Goal: Transaction & Acquisition: Purchase product/service

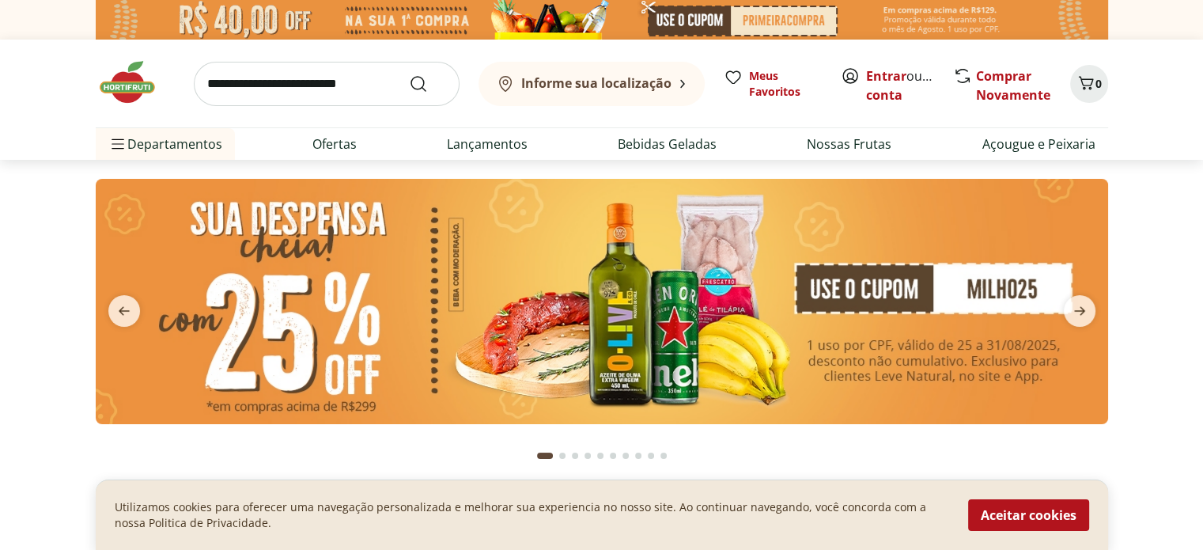
click at [629, 78] on b "Informe sua localização" at bounding box center [596, 82] width 150 height 17
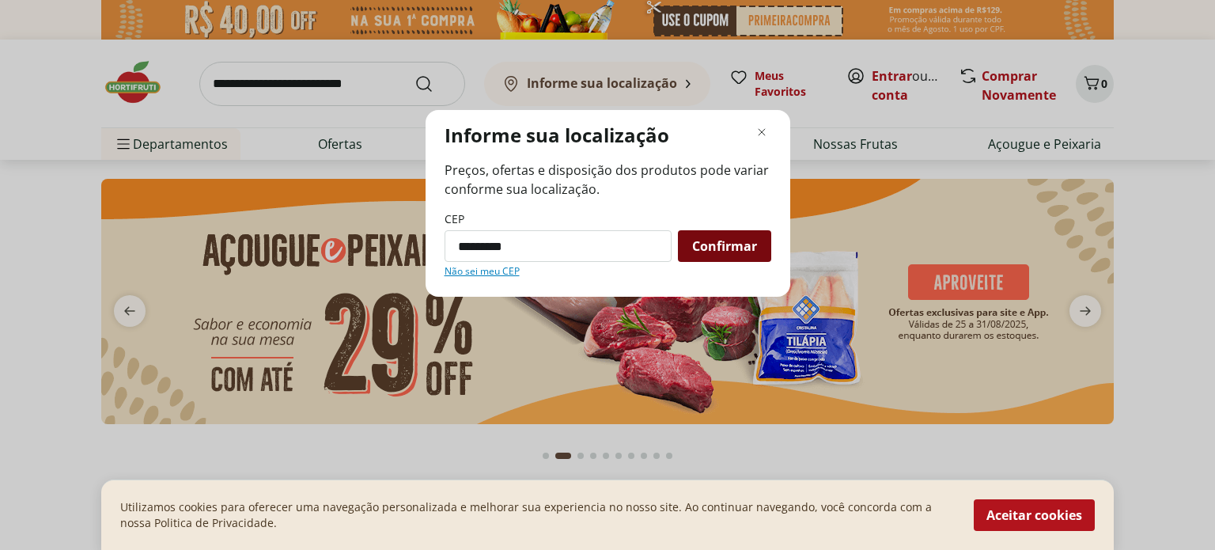
type input "*********"
click at [716, 240] on span "Confirmar" at bounding box center [724, 246] width 65 height 13
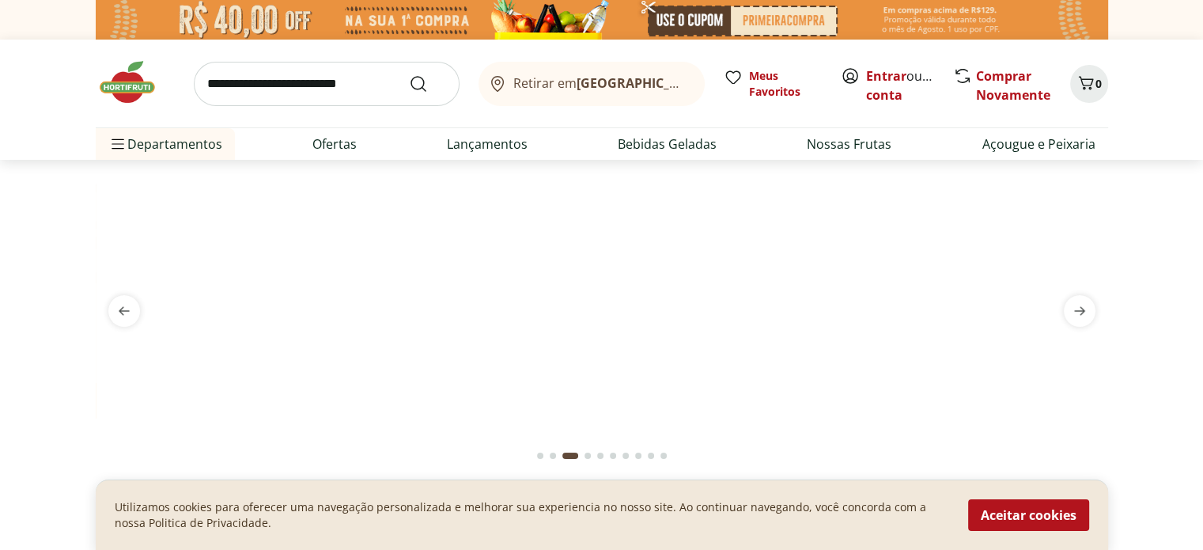
click at [627, 179] on img at bounding box center [602, 179] width 1012 height 0
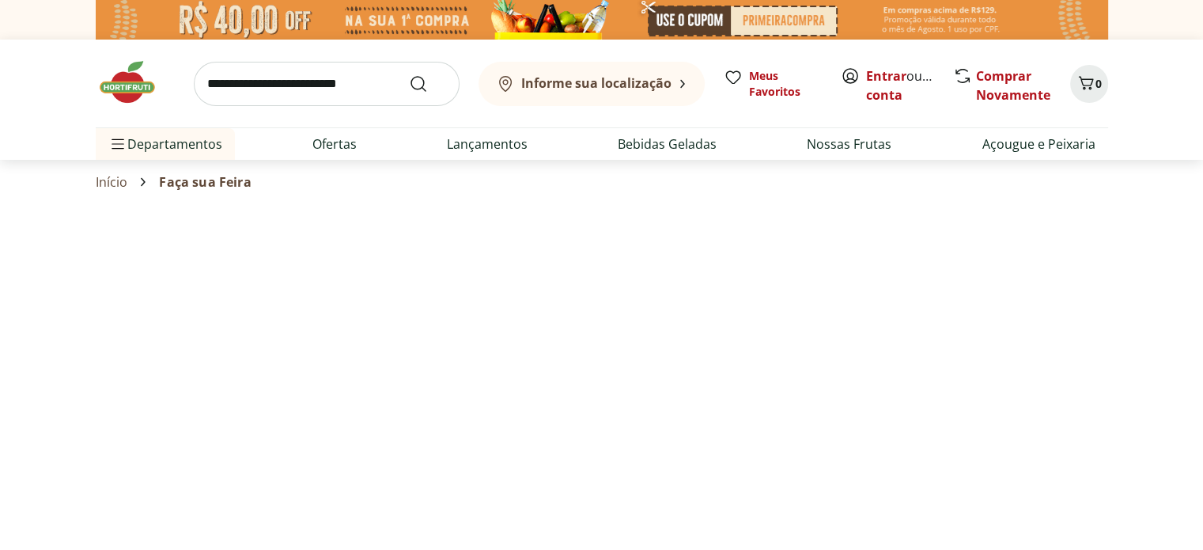
select select "**********"
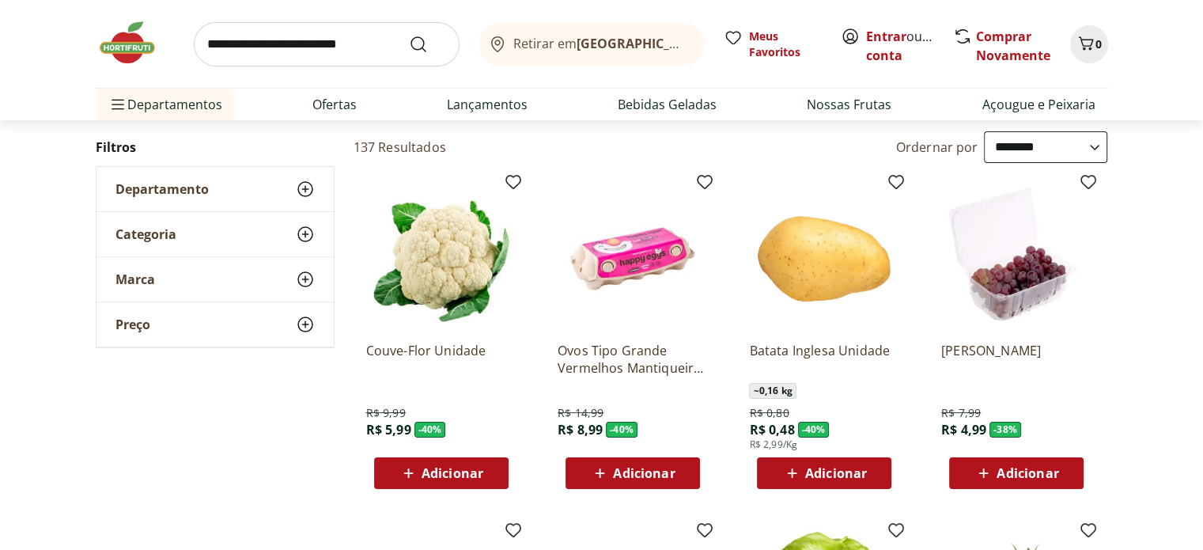
scroll to position [98, 0]
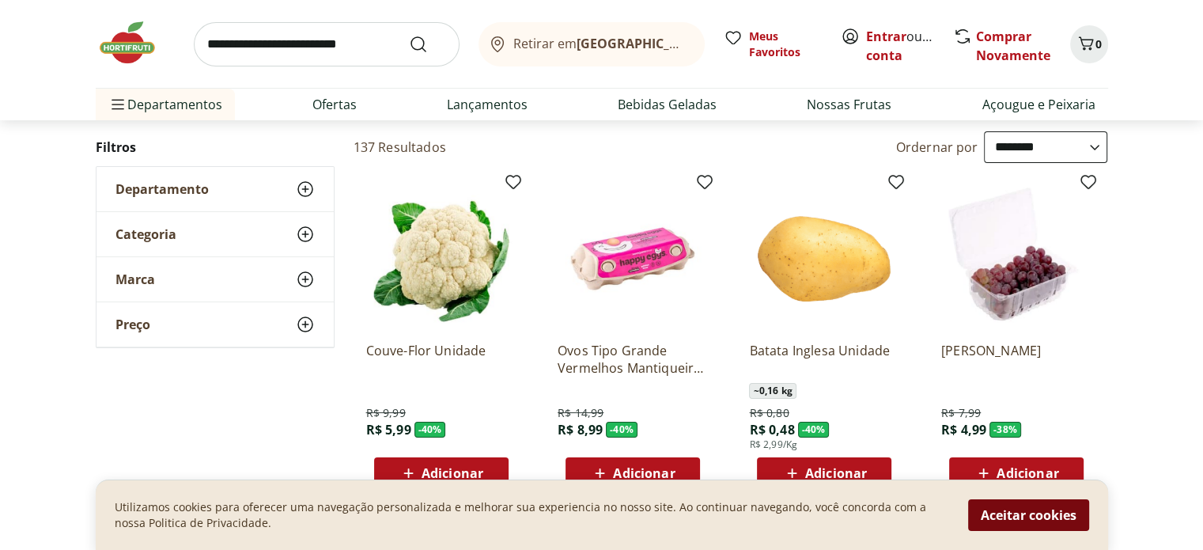
click at [1036, 515] on button "Aceitar cookies" at bounding box center [1028, 515] width 121 height 32
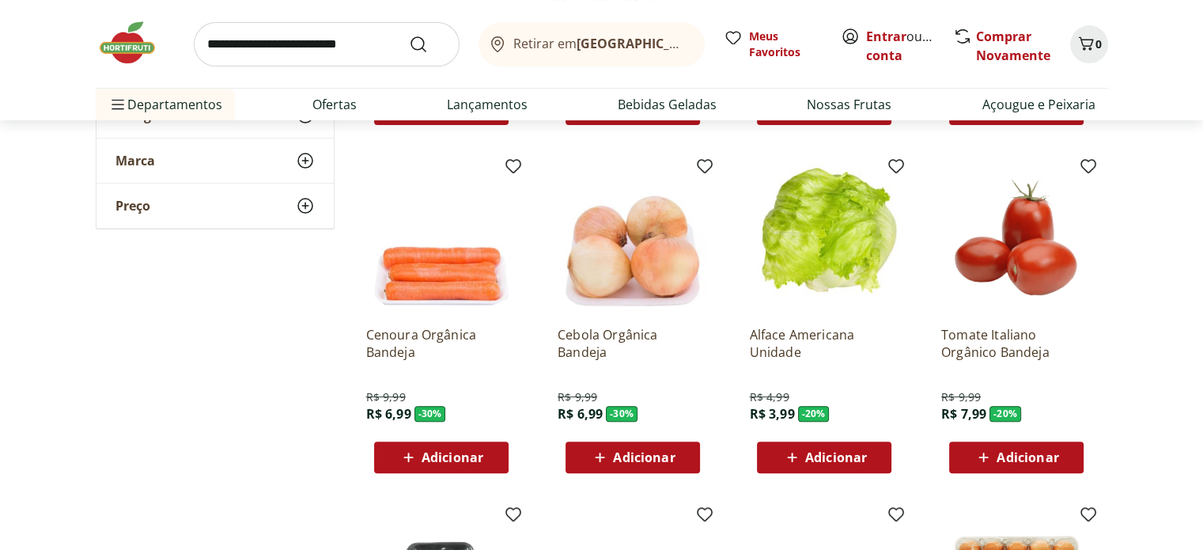
scroll to position [467, 0]
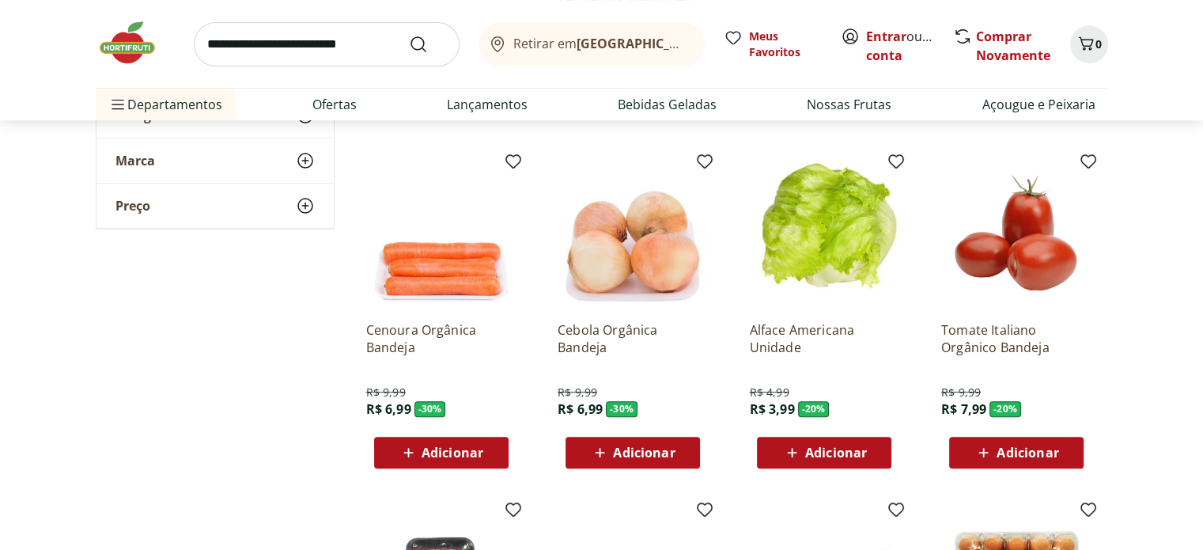
click at [1007, 450] on span "Adicionar" at bounding box center [1027, 452] width 62 height 13
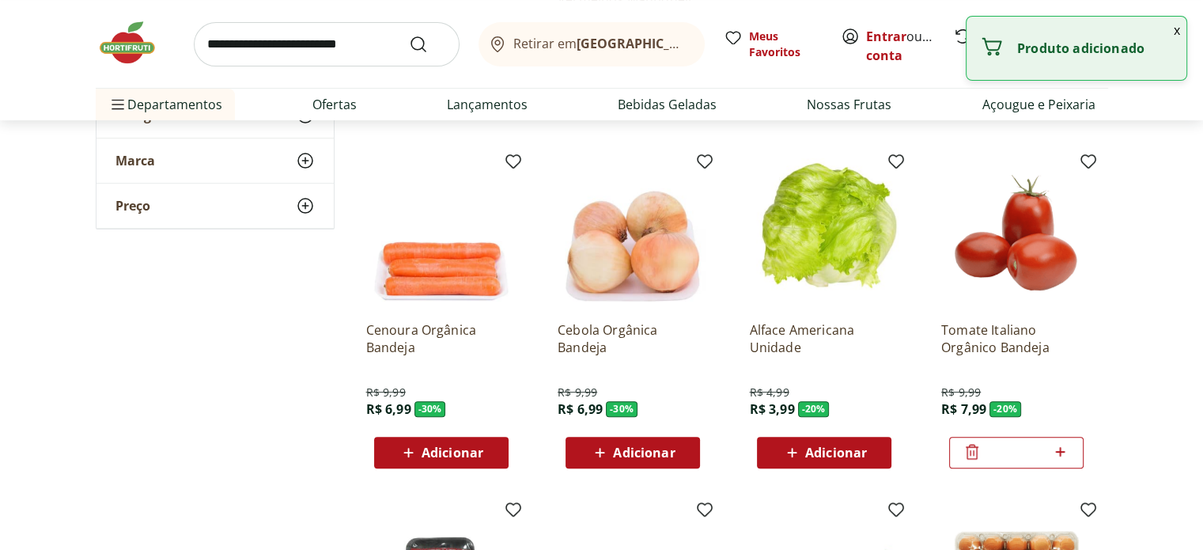
click at [1063, 454] on icon at bounding box center [1060, 451] width 20 height 19
type input "*"
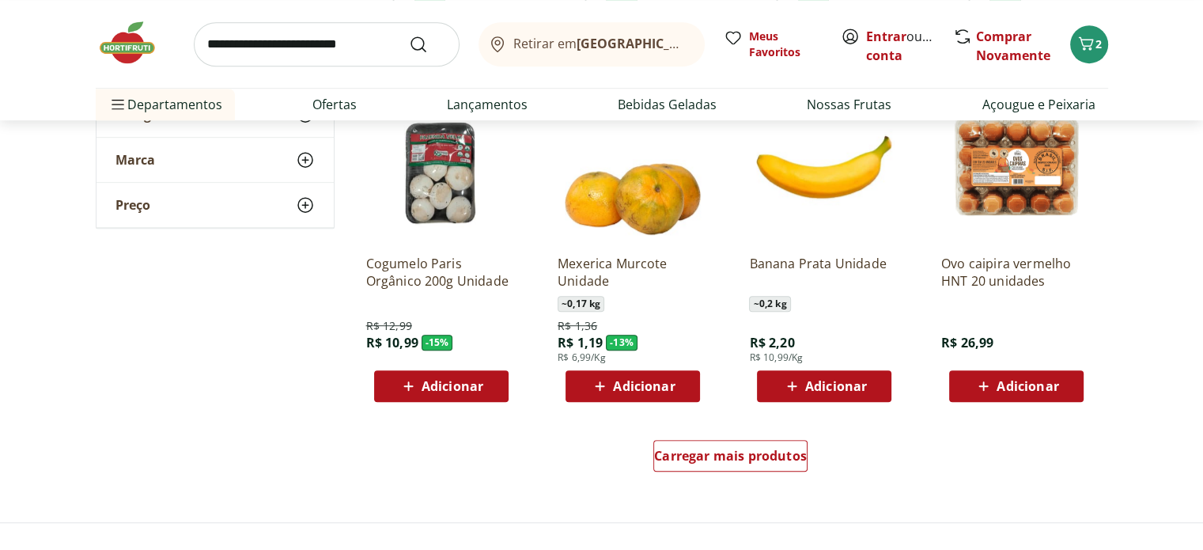
scroll to position [882, 0]
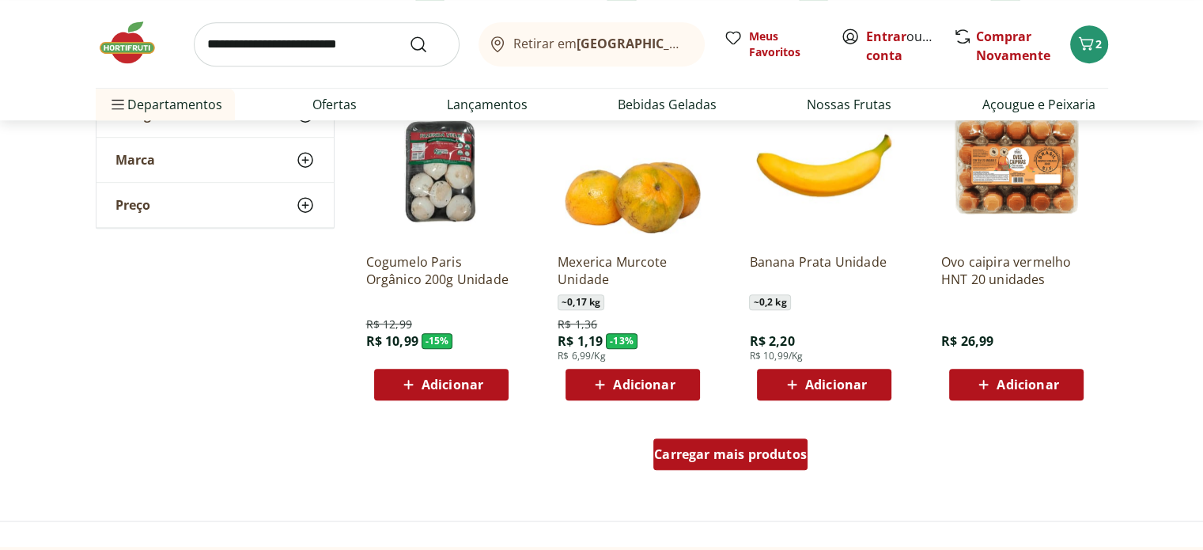
click at [788, 442] on div "Carregar mais produtos" at bounding box center [730, 454] width 154 height 32
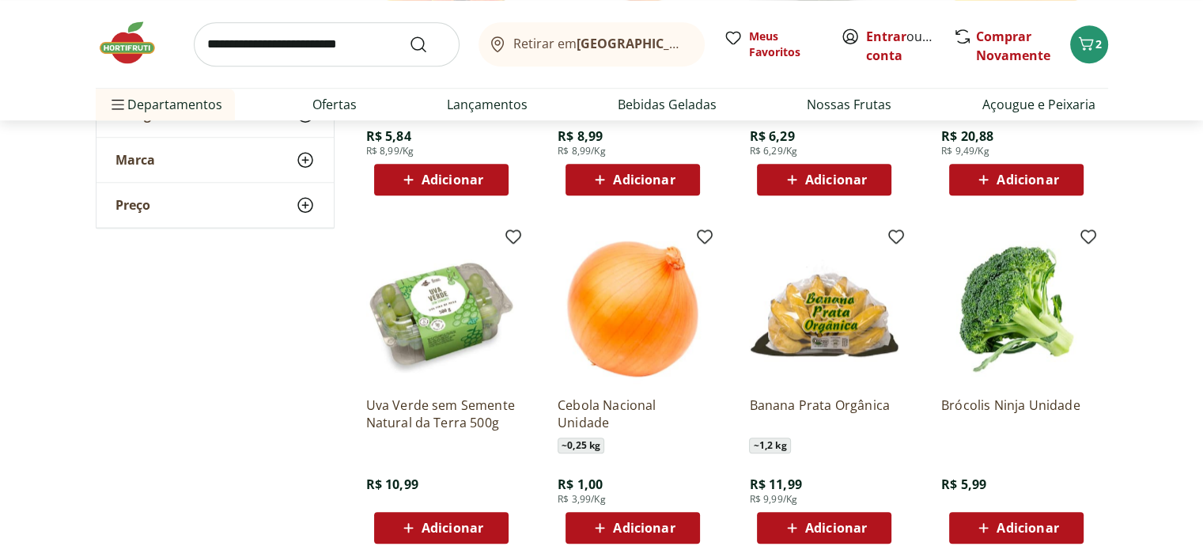
scroll to position [1423, 0]
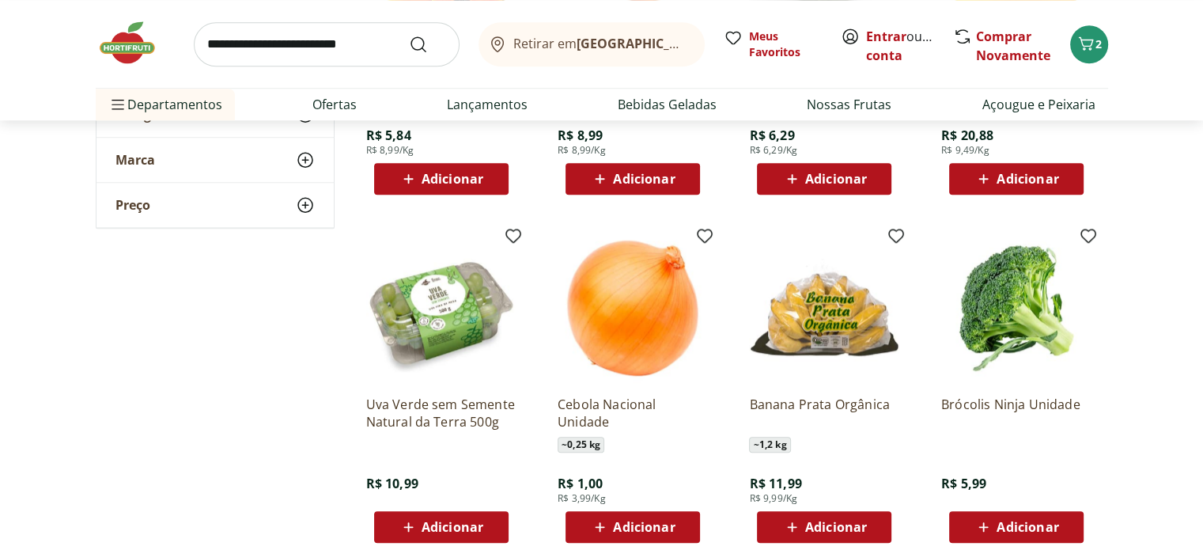
click at [458, 520] on span "Adicionar" at bounding box center [452, 526] width 62 height 13
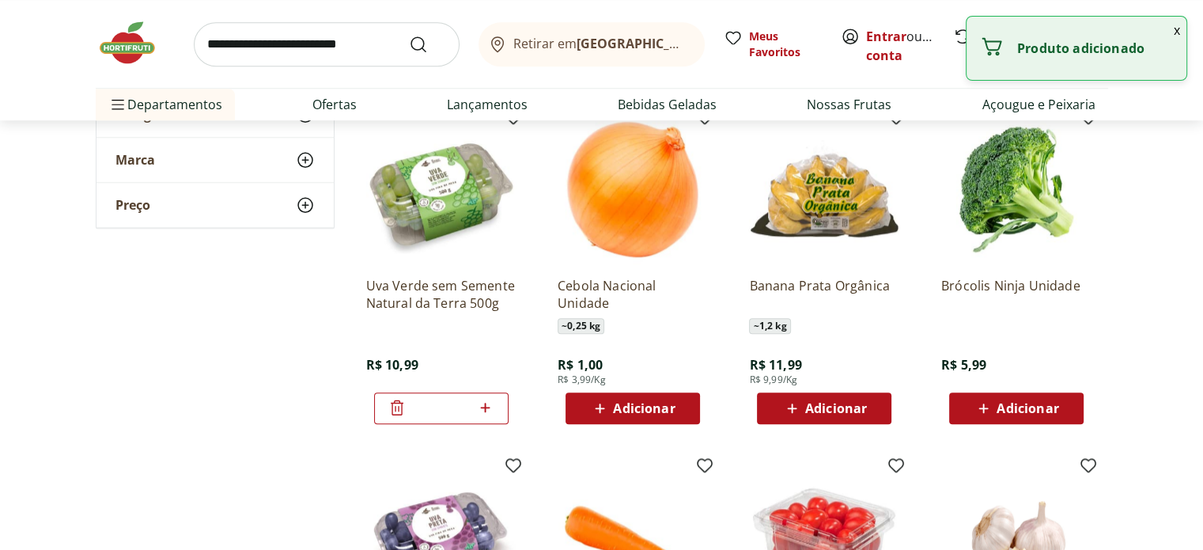
scroll to position [1549, 0]
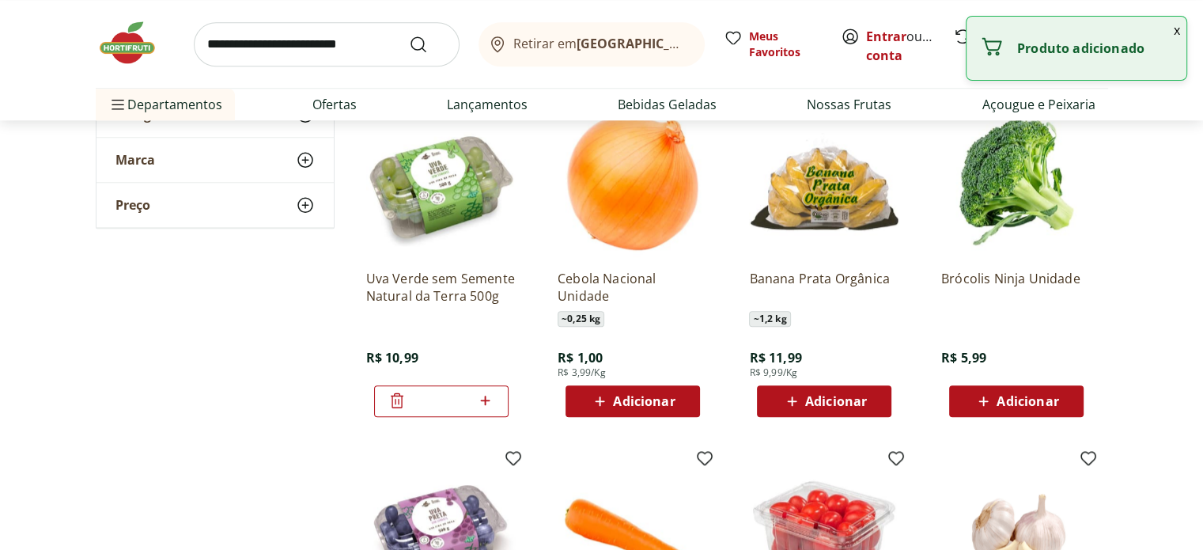
click at [814, 395] on span "Adicionar" at bounding box center [836, 401] width 62 height 13
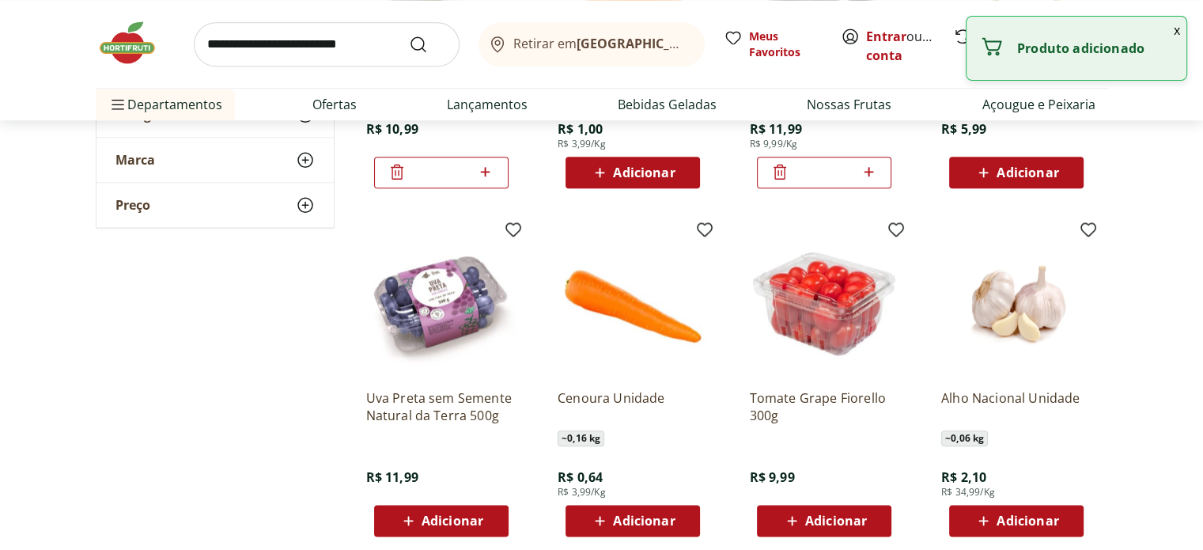
scroll to position [1777, 0]
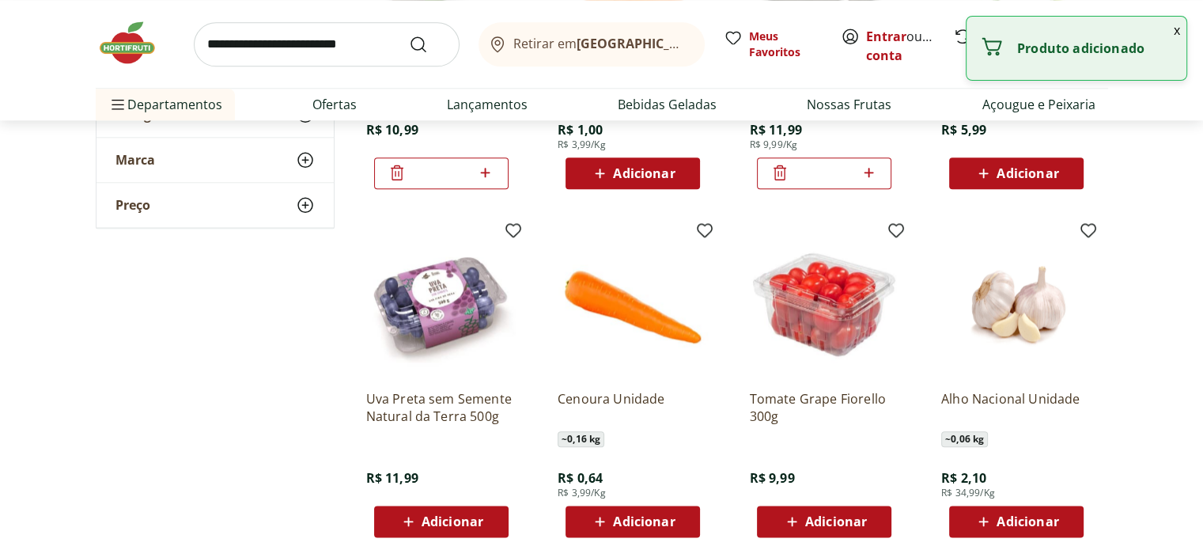
click at [460, 518] on span "Adicionar" at bounding box center [452, 521] width 62 height 13
click at [800, 513] on icon at bounding box center [792, 521] width 20 height 19
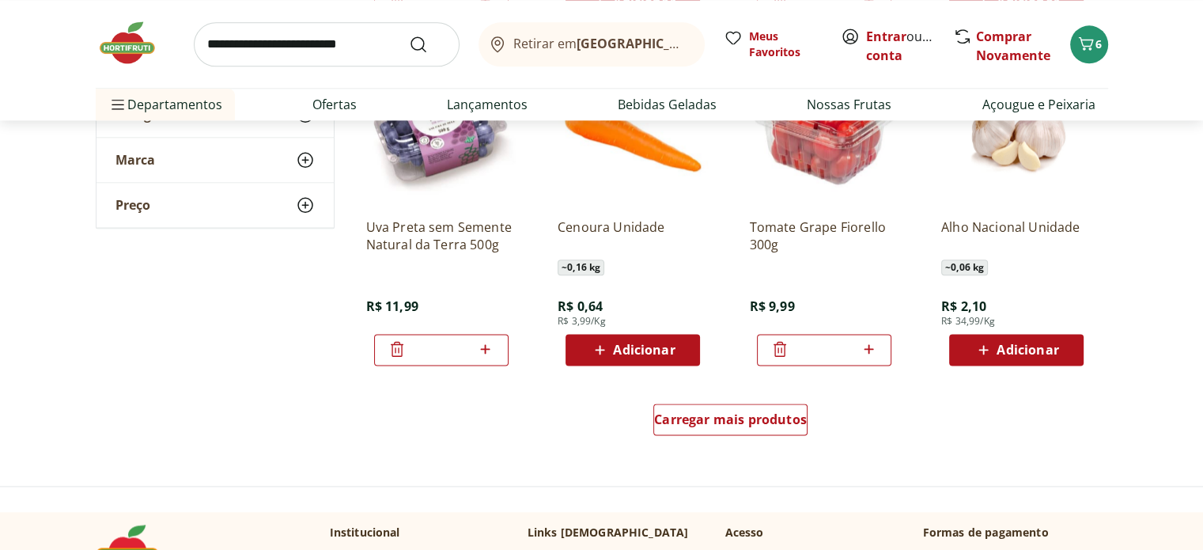
scroll to position [1972, 0]
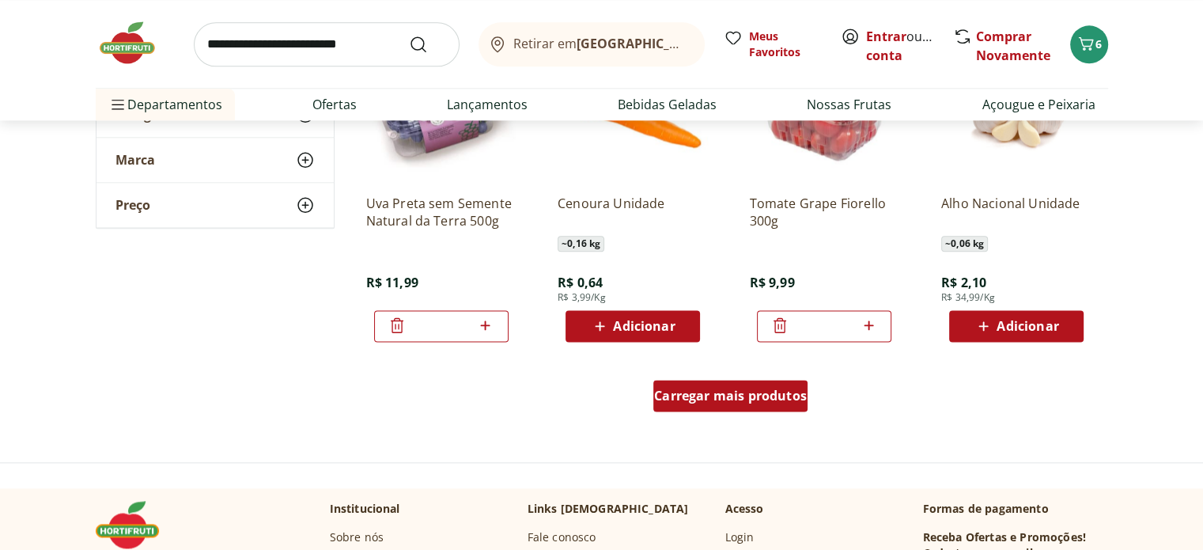
click at [724, 390] on span "Carregar mais produtos" at bounding box center [730, 395] width 153 height 13
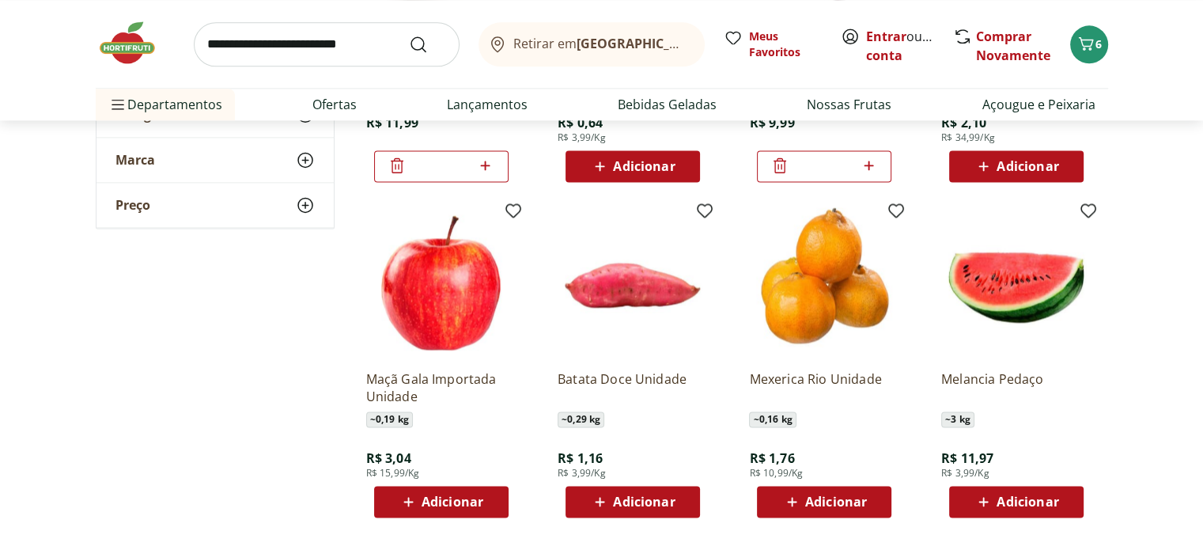
scroll to position [2162, 0]
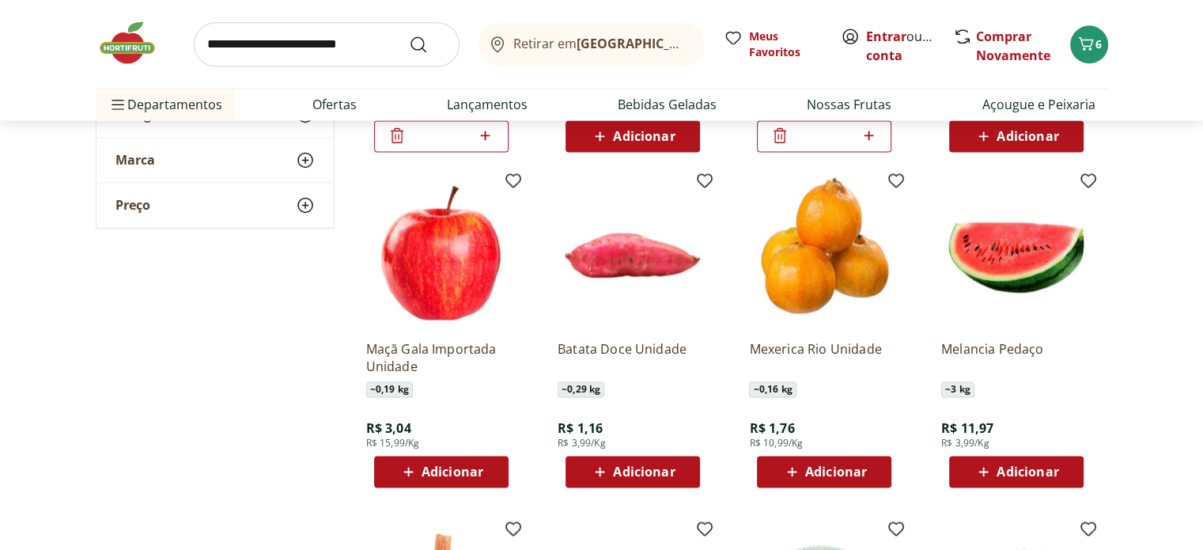
click at [814, 470] on span "Adicionar" at bounding box center [836, 471] width 62 height 13
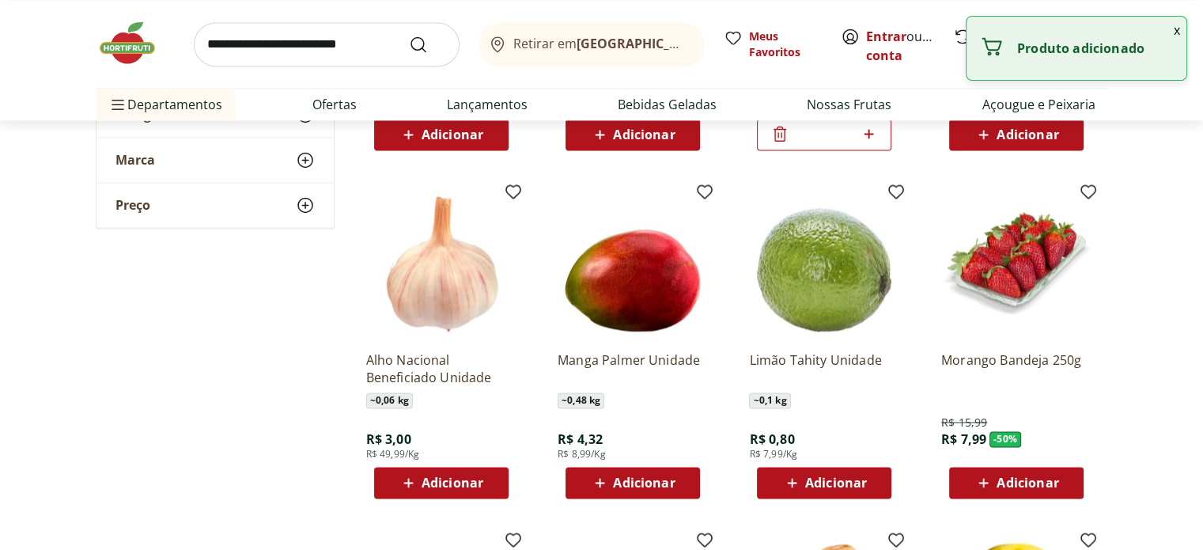
scroll to position [2501, 0]
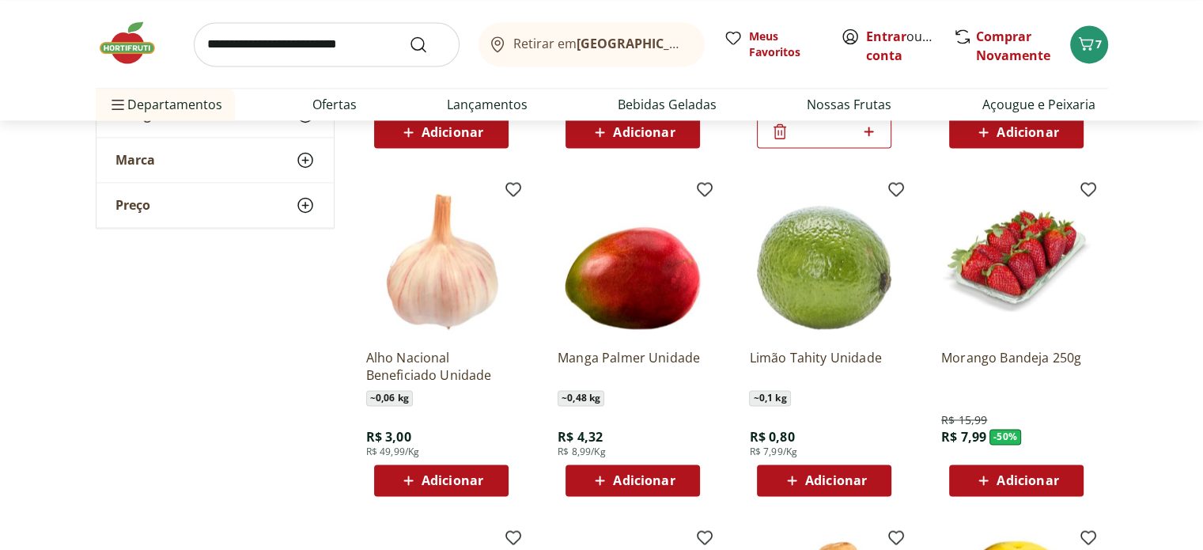
click at [996, 486] on span "Adicionar" at bounding box center [1015, 479] width 85 height 19
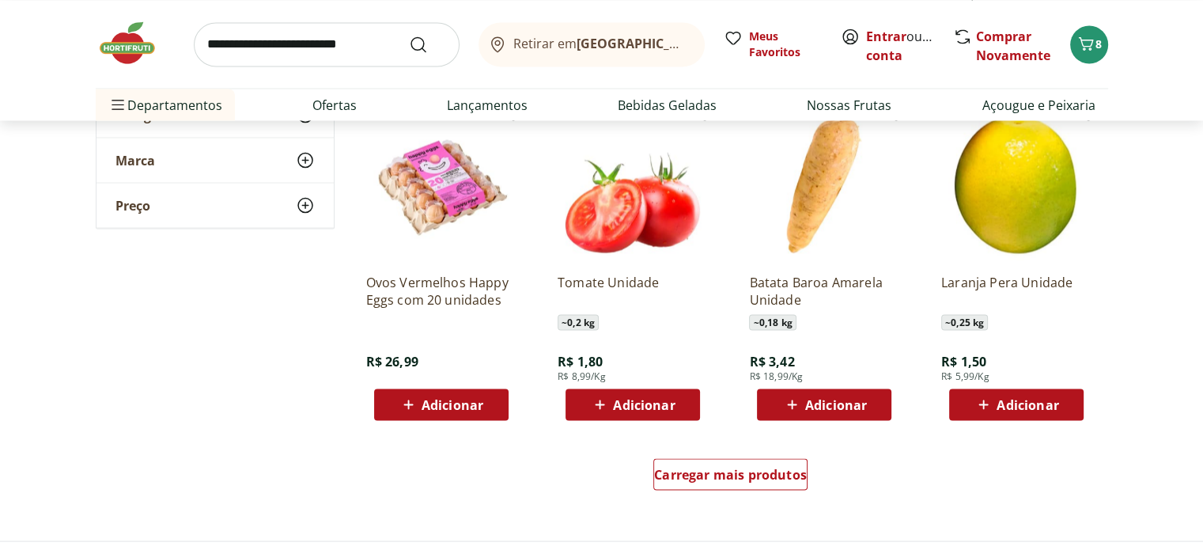
scroll to position [2957, 0]
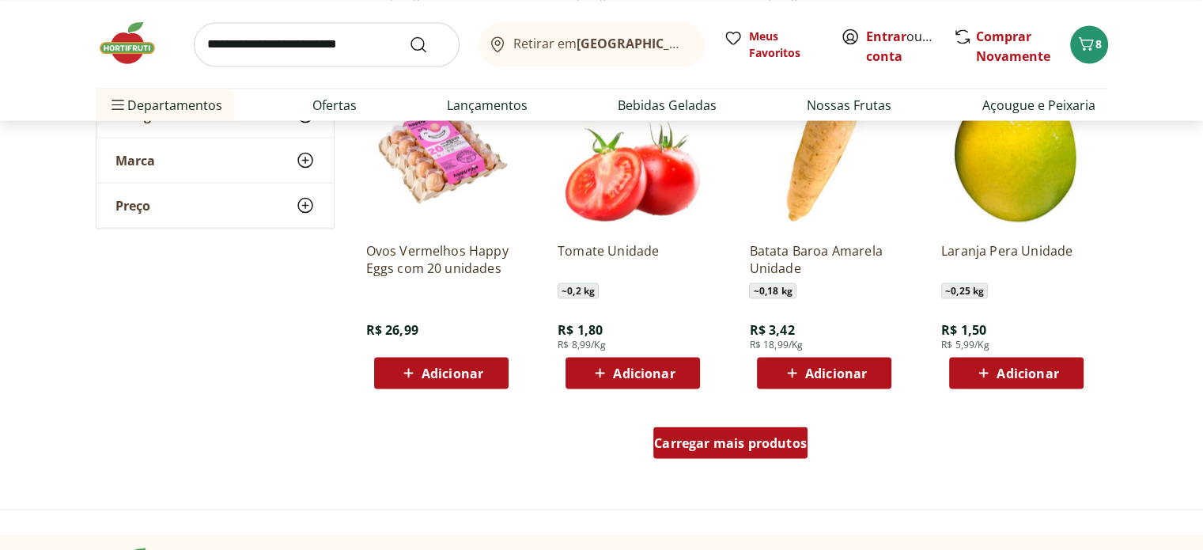
click at [758, 431] on div "Carregar mais produtos" at bounding box center [730, 442] width 154 height 32
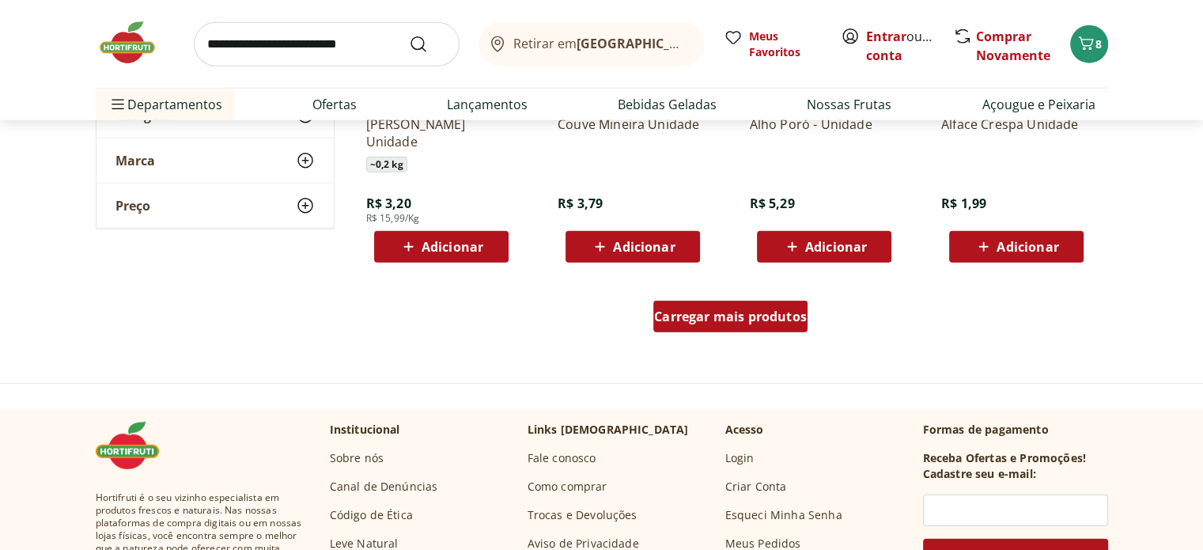
scroll to position [4115, 0]
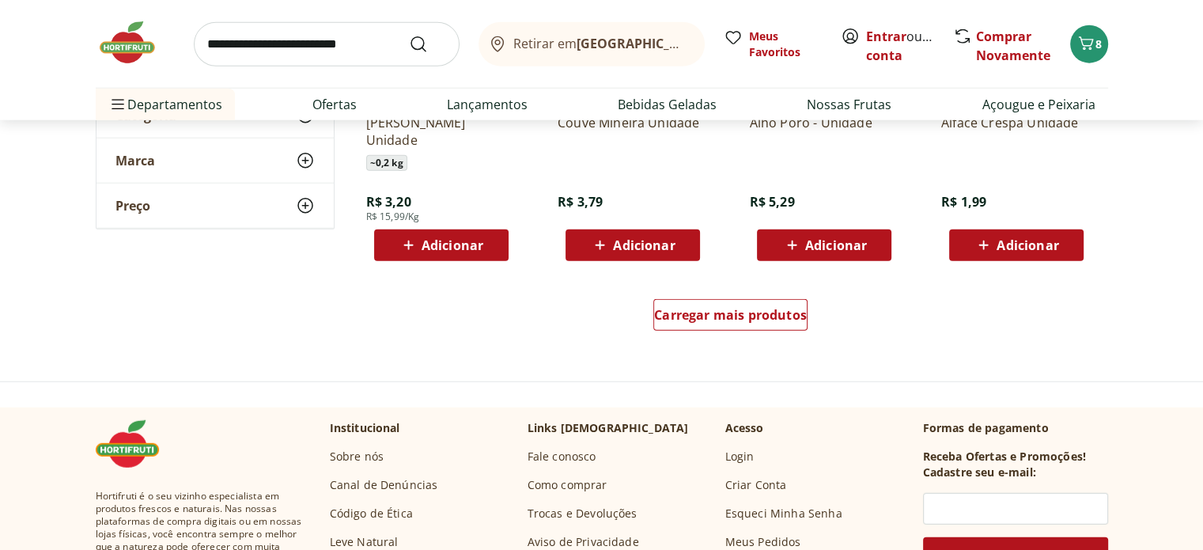
click at [792, 297] on div "Carregar mais produtos" at bounding box center [730, 318] width 767 height 76
click at [767, 324] on div "Carregar mais produtos" at bounding box center [730, 315] width 154 height 32
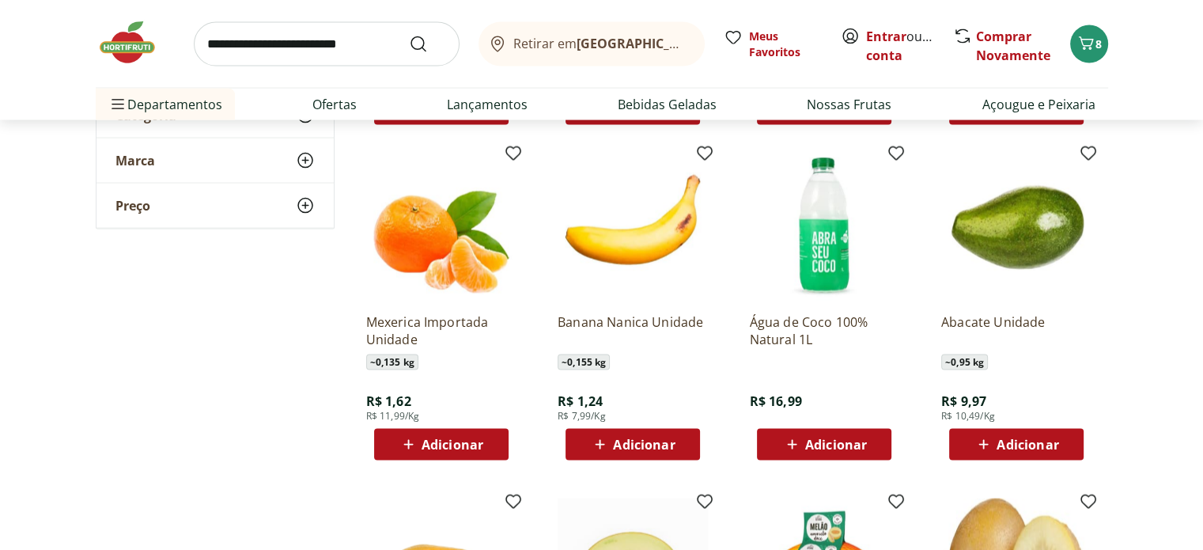
scroll to position [3221, 0]
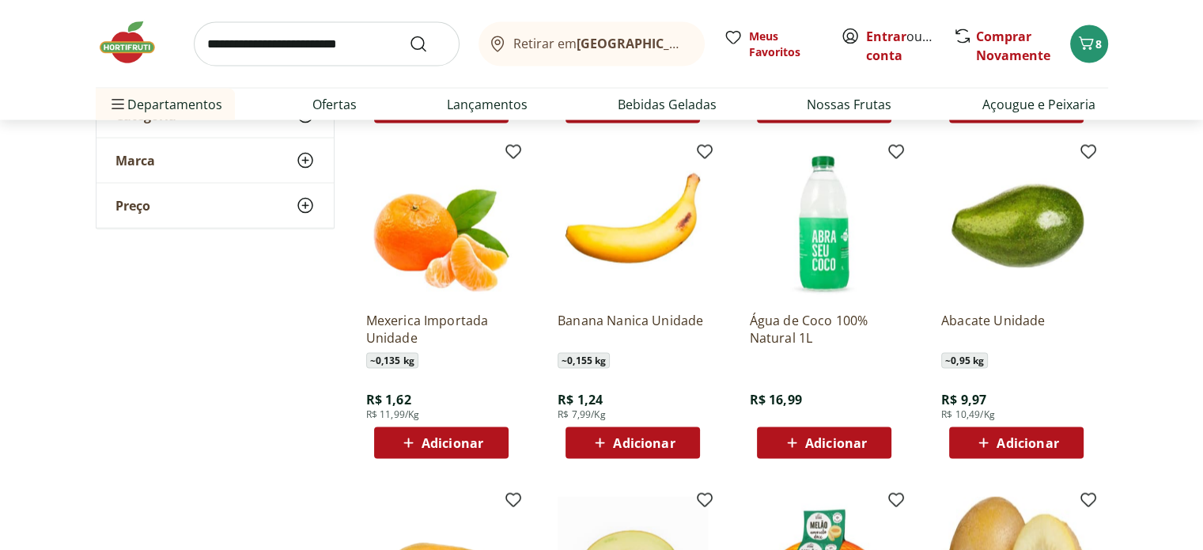
click at [1033, 436] on span "Adicionar" at bounding box center [1027, 442] width 62 height 13
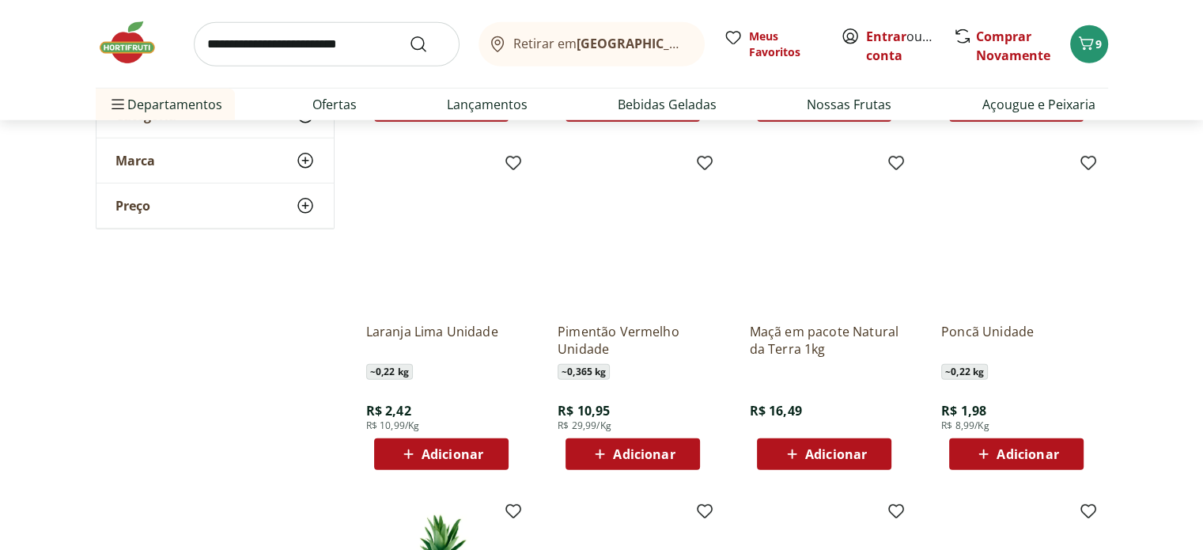
scroll to position [4589, 0]
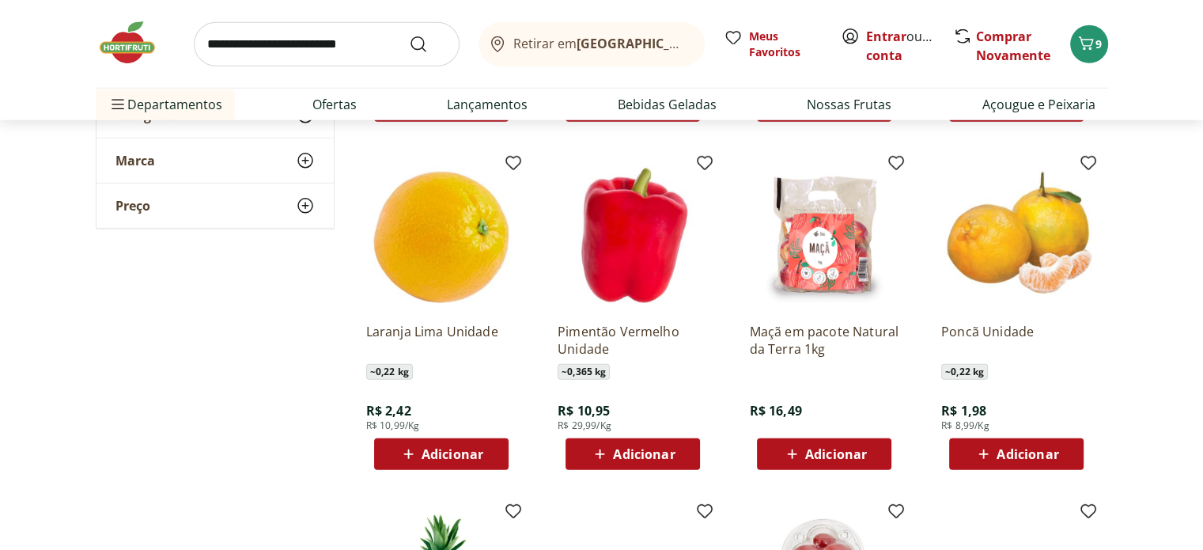
click at [999, 440] on div "Adicionar" at bounding box center [1016, 454] width 109 height 28
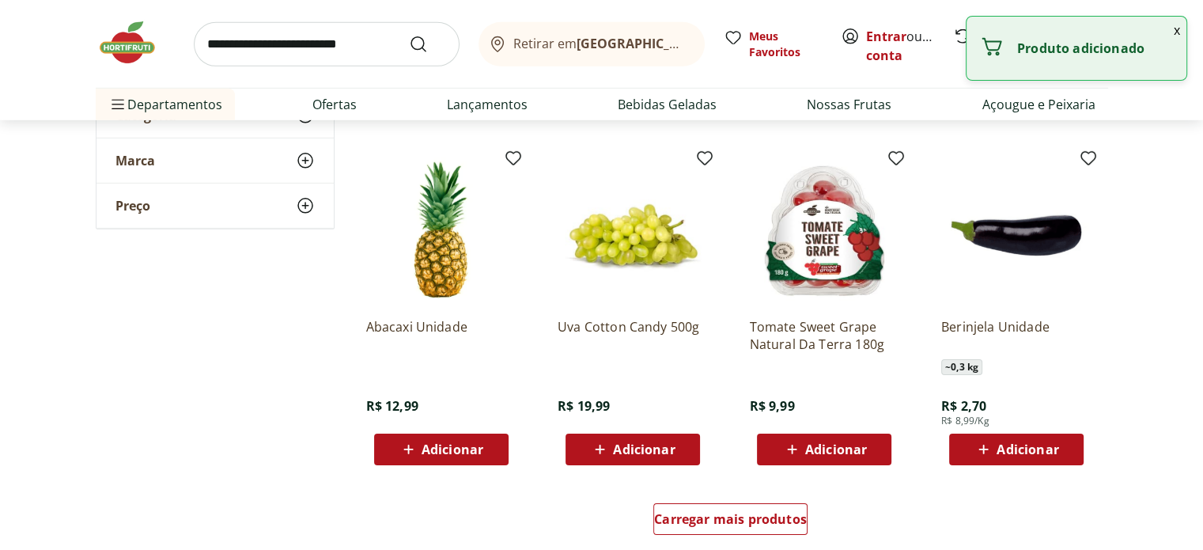
scroll to position [4962, 0]
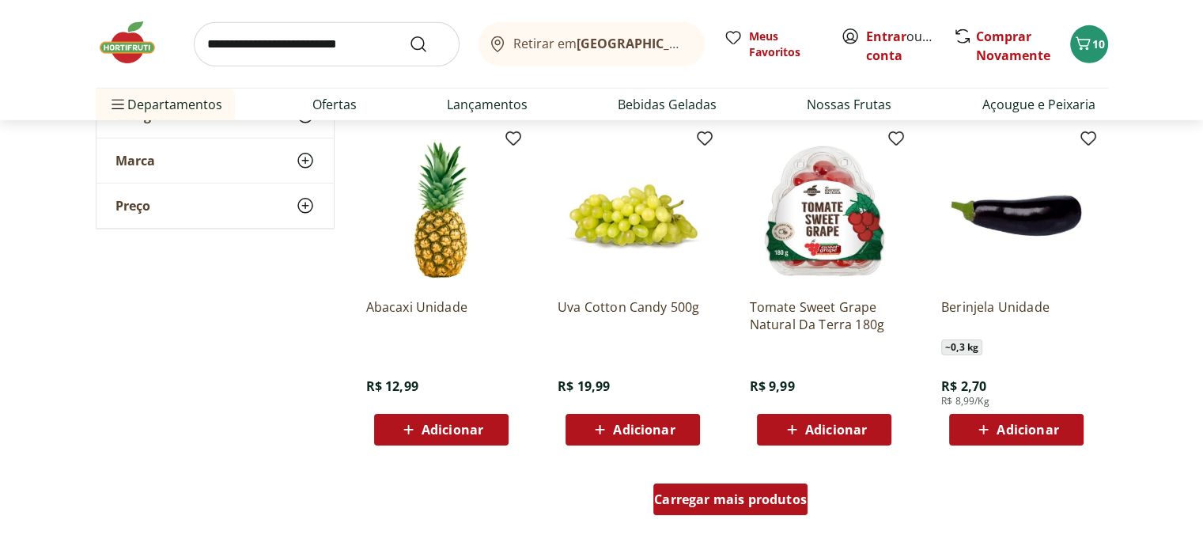
click at [743, 502] on span "Carregar mais produtos" at bounding box center [730, 499] width 153 height 13
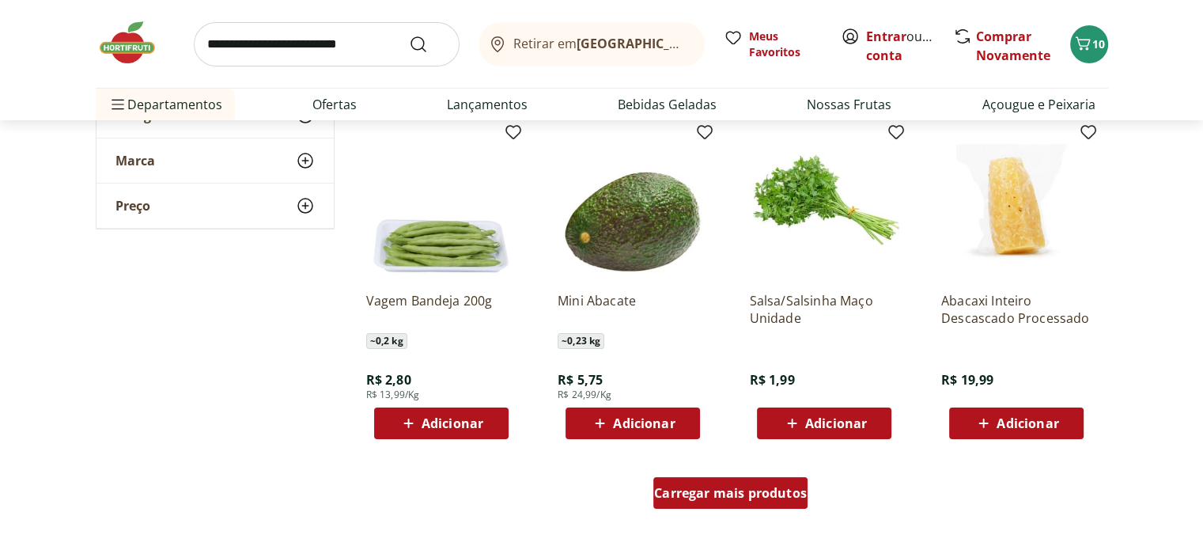
scroll to position [6000, 0]
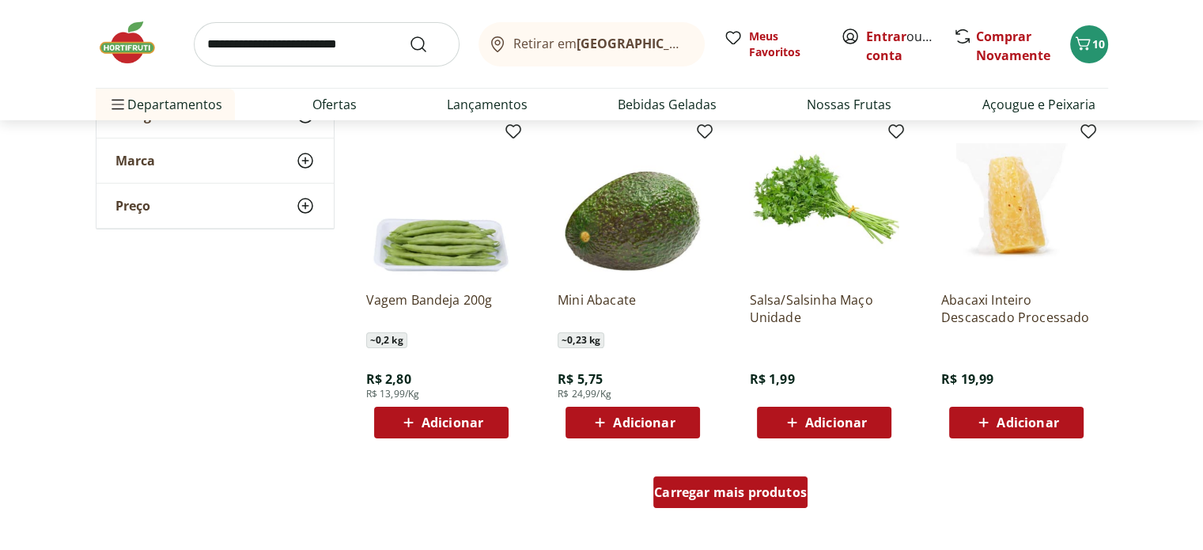
click at [738, 489] on span "Carregar mais produtos" at bounding box center [730, 492] width 153 height 13
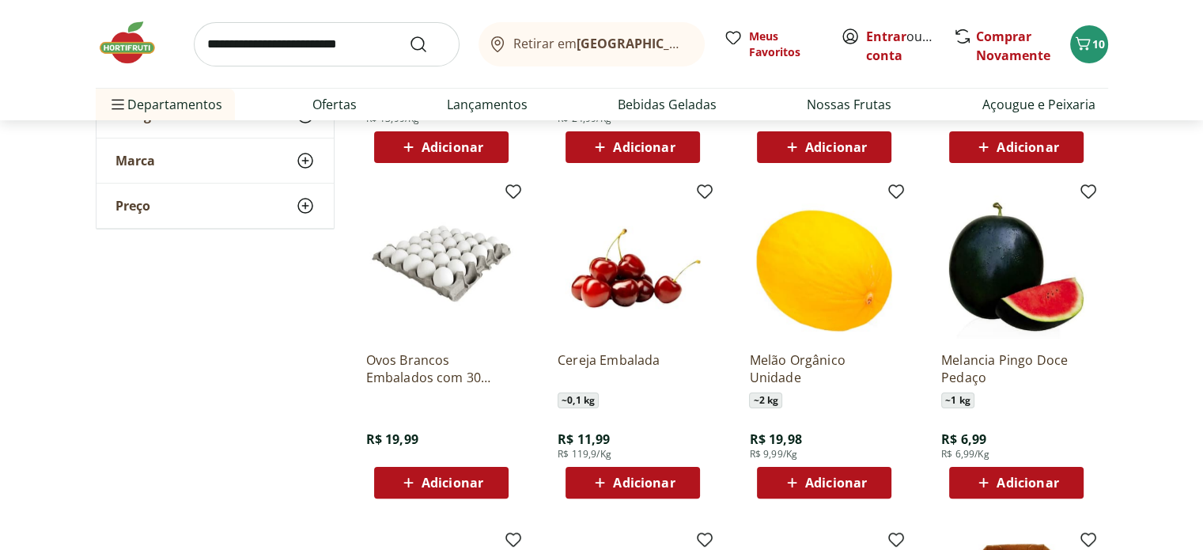
scroll to position [6277, 0]
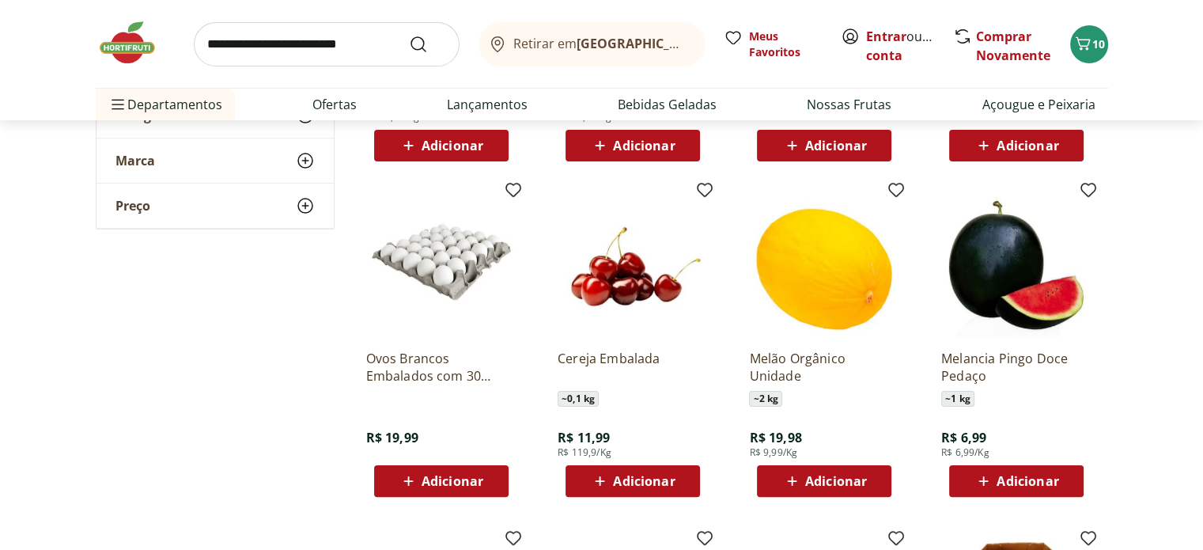
click at [640, 492] on div "Adicionar" at bounding box center [632, 481] width 109 height 28
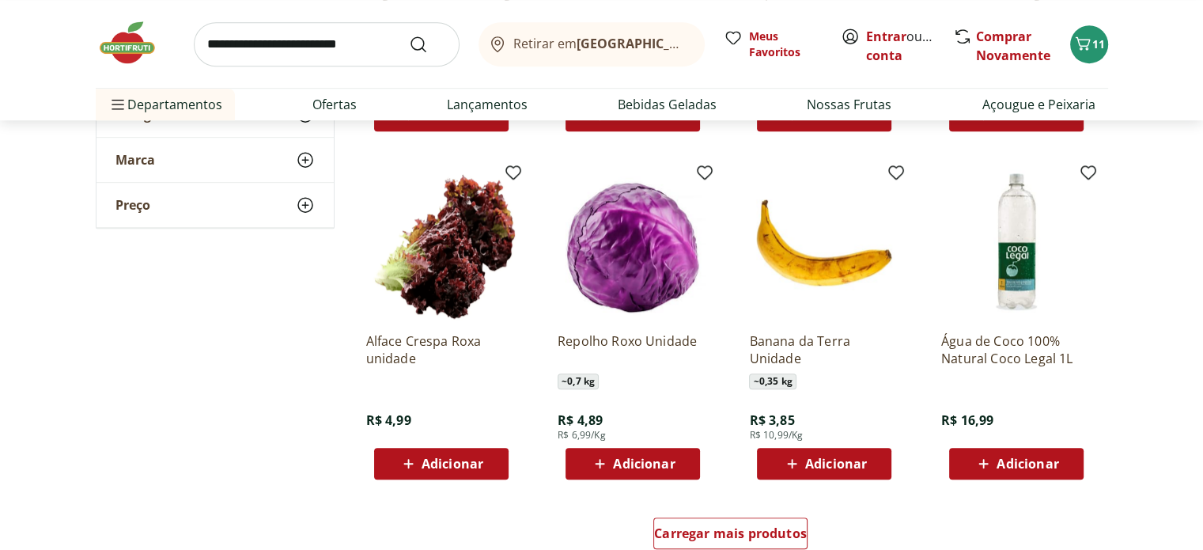
scroll to position [7015, 0]
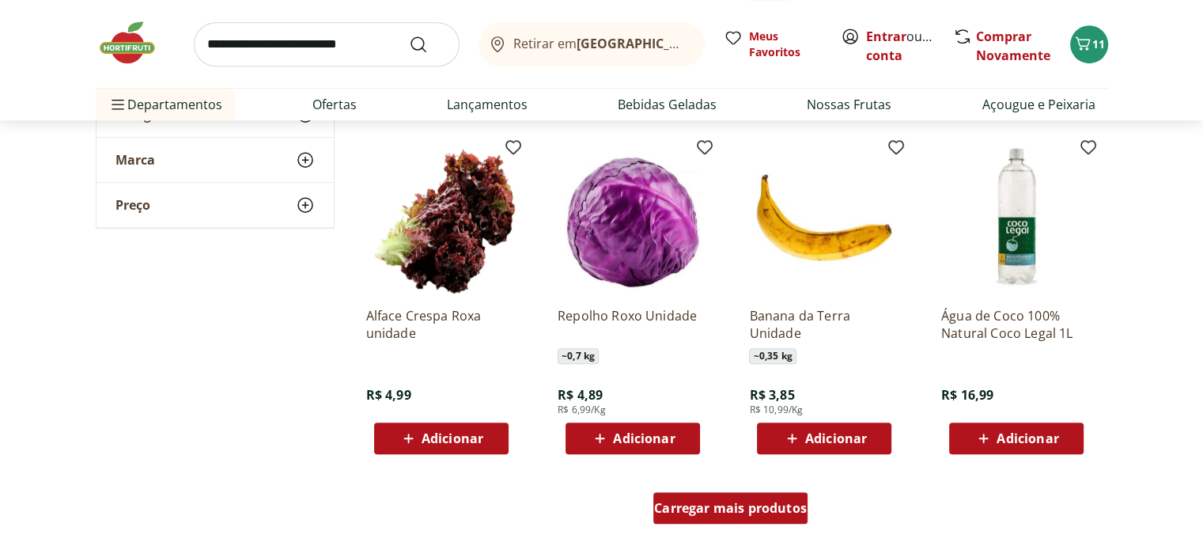
click at [705, 501] on span "Carregar mais produtos" at bounding box center [730, 507] width 153 height 13
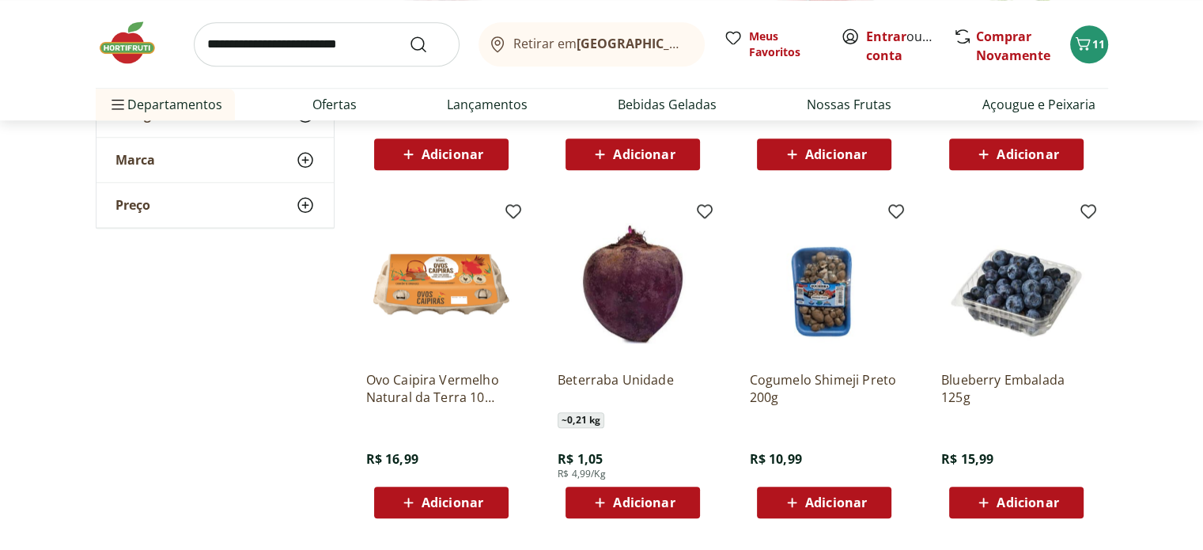
scroll to position [7695, 0]
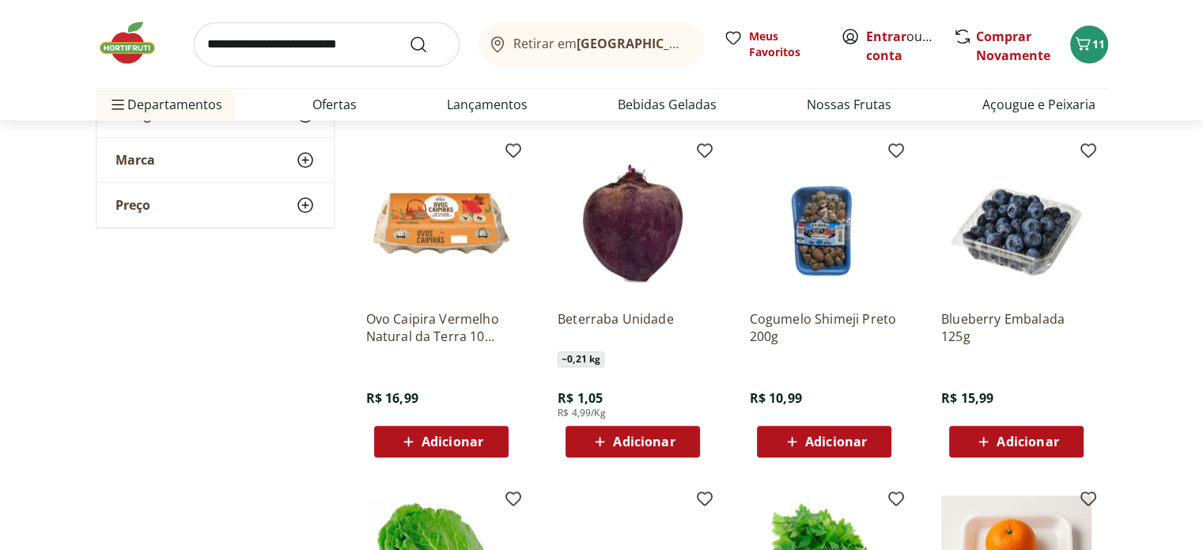
click at [851, 440] on span "Adicionar" at bounding box center [836, 441] width 62 height 13
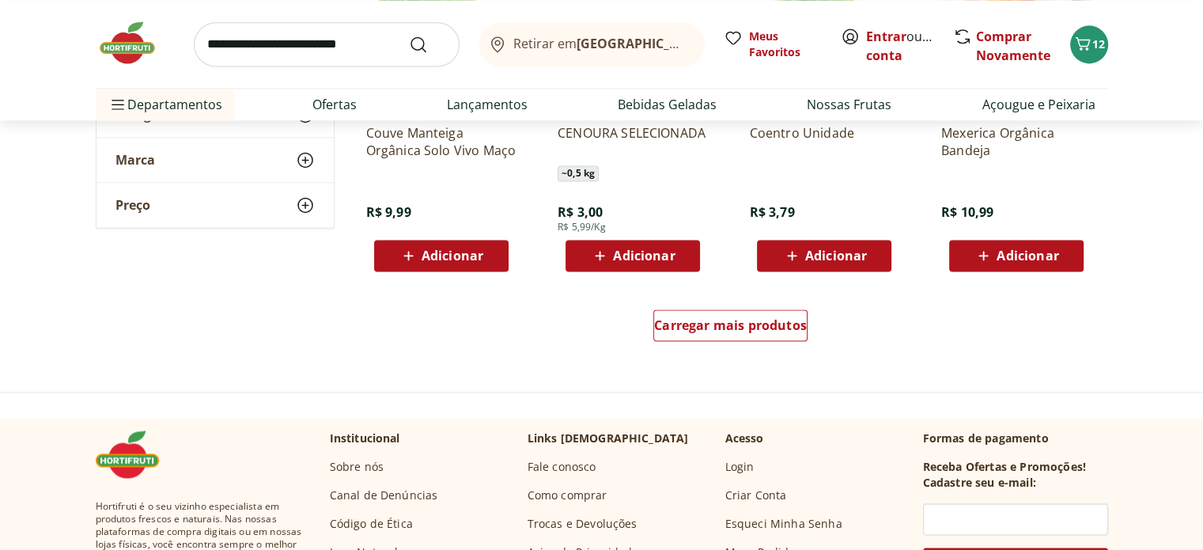
scroll to position [8248, 0]
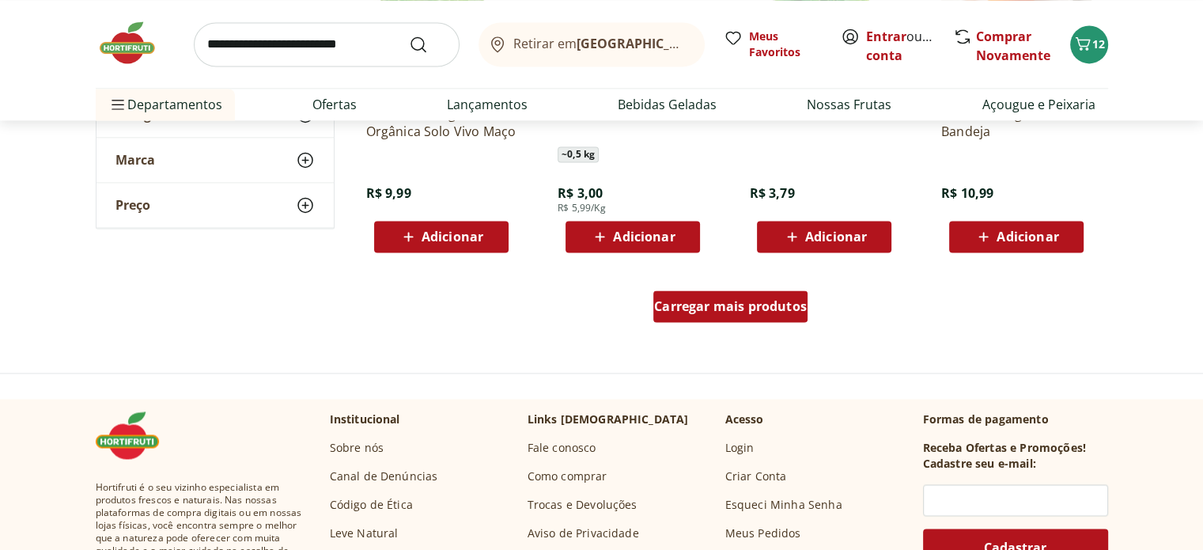
click at [776, 312] on span "Carregar mais produtos" at bounding box center [730, 306] width 153 height 13
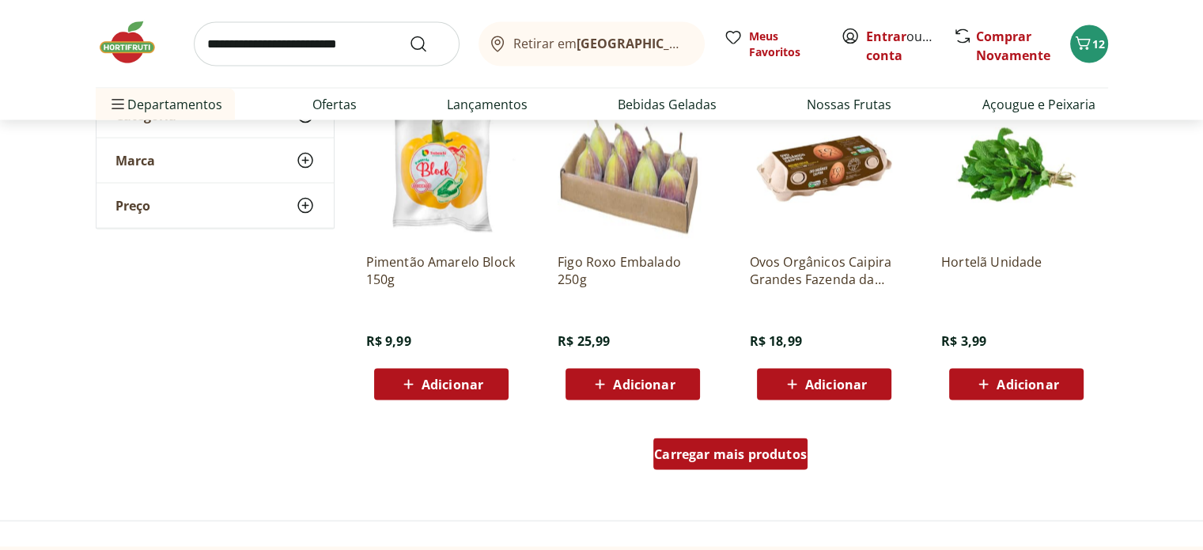
scroll to position [9161, 0]
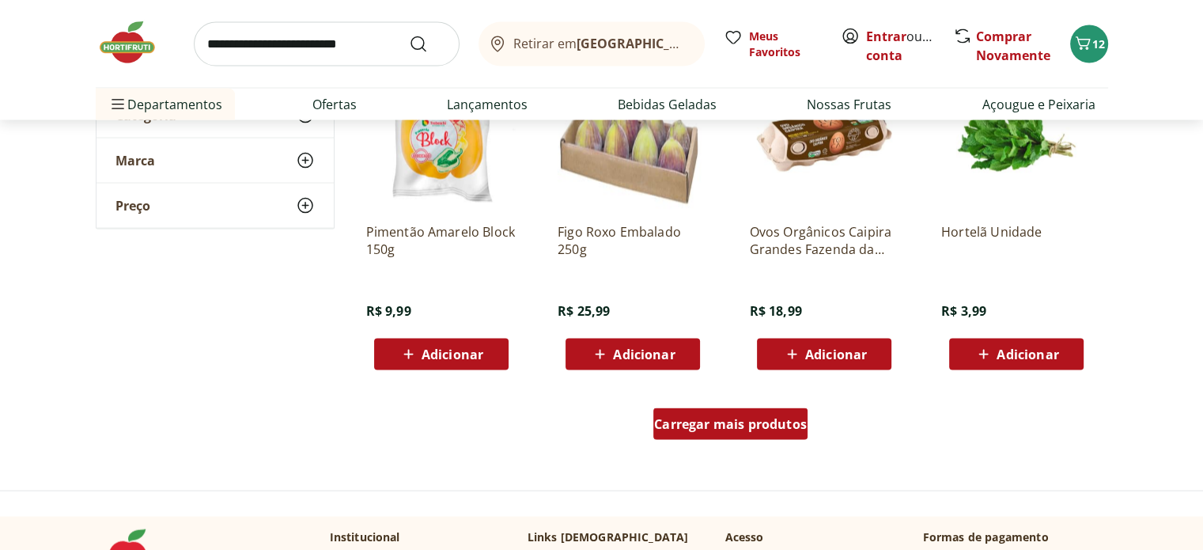
click at [735, 422] on span "Carregar mais produtos" at bounding box center [730, 424] width 153 height 13
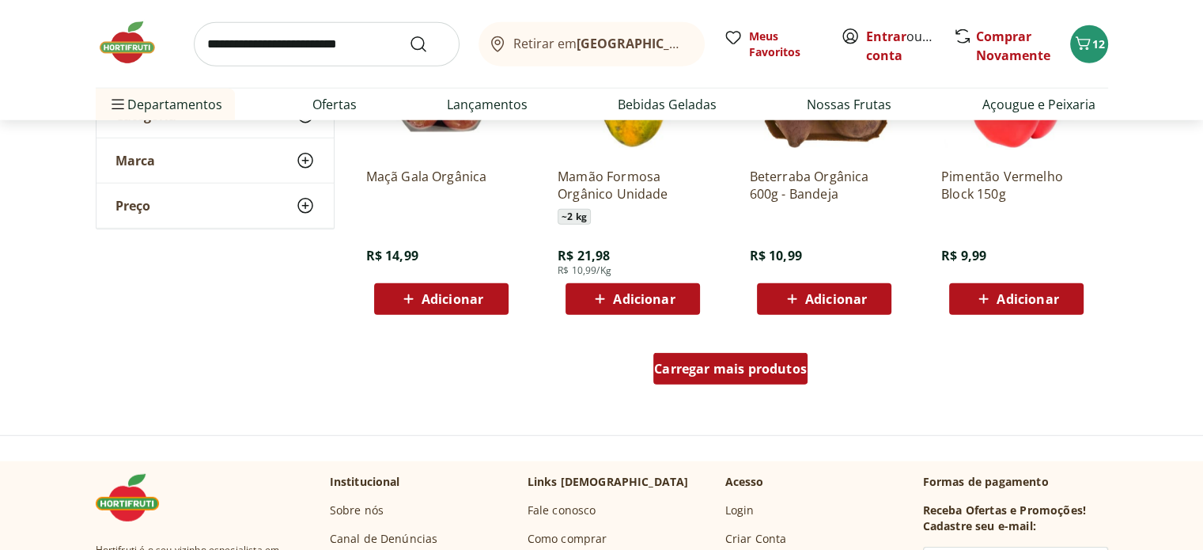
scroll to position [10261, 0]
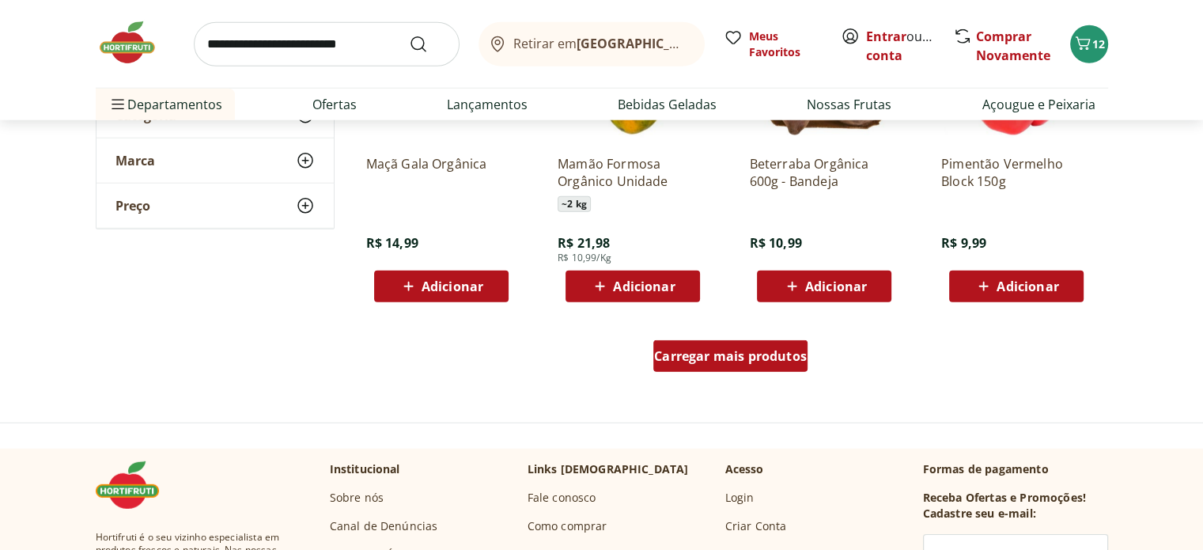
click at [697, 344] on div "Carregar mais produtos" at bounding box center [730, 356] width 154 height 32
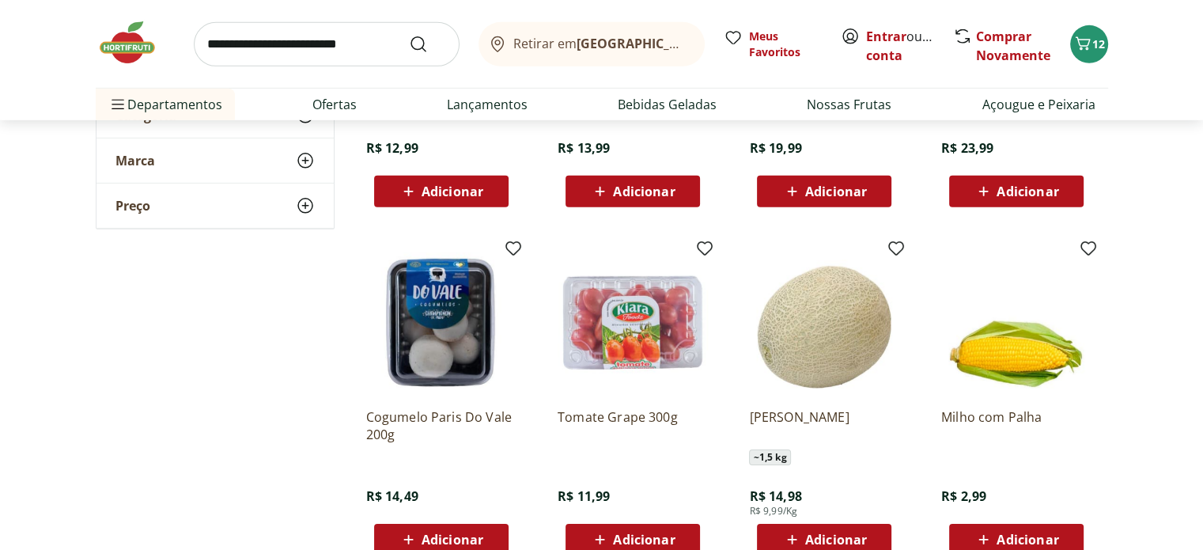
scroll to position [11054, 0]
